Goal: Task Accomplishment & Management: Use online tool/utility

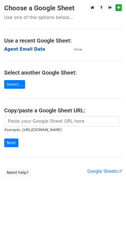
click at [25, 49] on strong "Agent Email Data" at bounding box center [24, 49] width 41 height 5
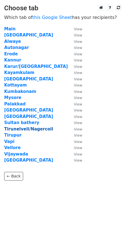
click at [18, 130] on strong "Tirunelveli/Nagercoil" at bounding box center [28, 129] width 49 height 5
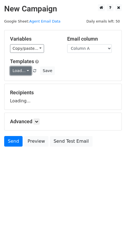
click at [23, 68] on link "Load..." at bounding box center [20, 70] width 21 height 9
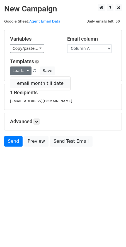
click at [24, 85] on link "email month till date" at bounding box center [40, 83] width 60 height 9
